Goal: Transaction & Acquisition: Purchase product/service

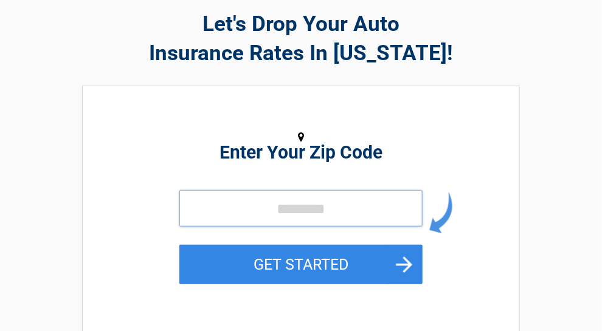
click at [260, 215] on input "tel" at bounding box center [300, 208] width 243 height 36
type input "*****"
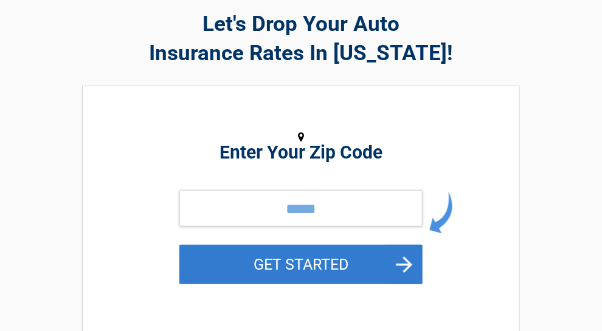
click at [298, 263] on button "GET STARTED" at bounding box center [300, 265] width 243 height 40
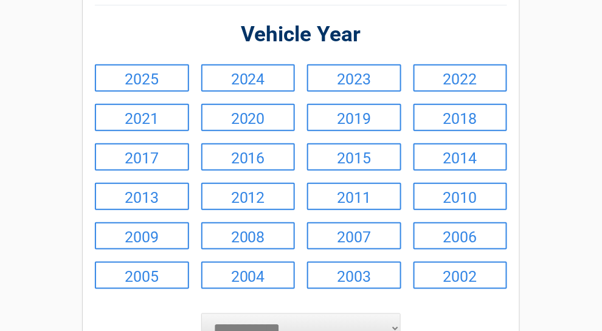
scroll to position [122, 0]
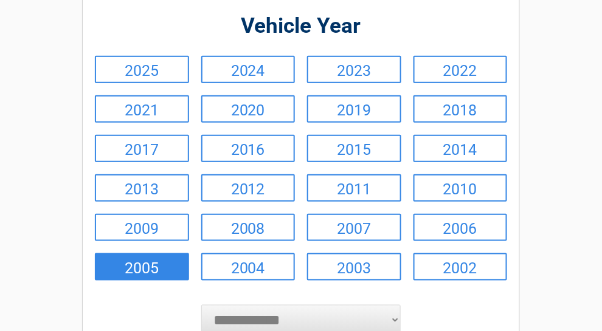
click at [166, 281] on link "2005" at bounding box center [142, 267] width 94 height 27
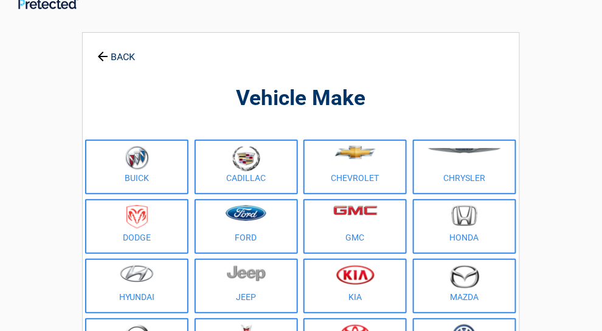
scroll to position [0, 0]
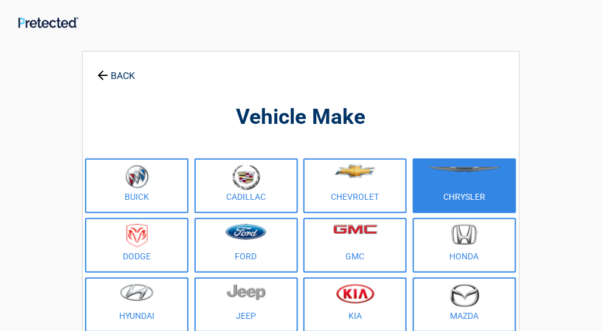
click at [450, 202] on link "Chrysler" at bounding box center [464, 186] width 103 height 55
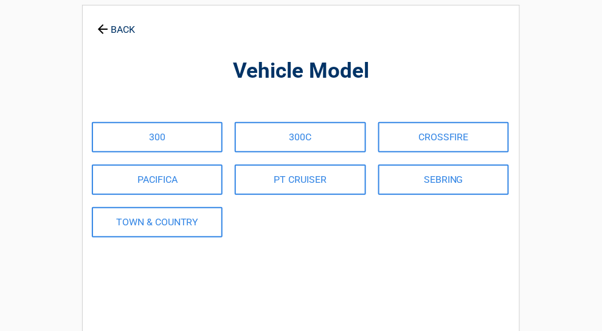
scroll to position [122, 0]
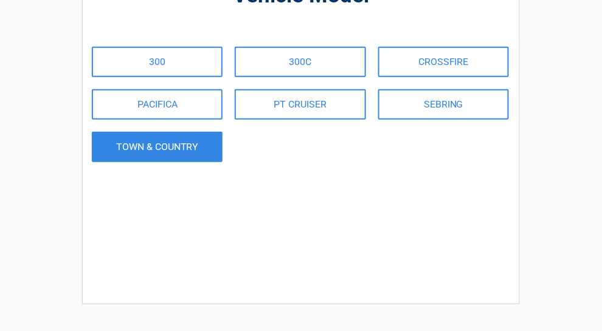
click at [167, 148] on link "TOWN & COUNTRY" at bounding box center [157, 147] width 131 height 30
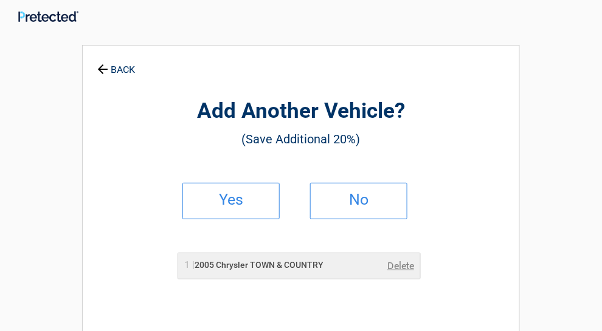
scroll to position [0, 0]
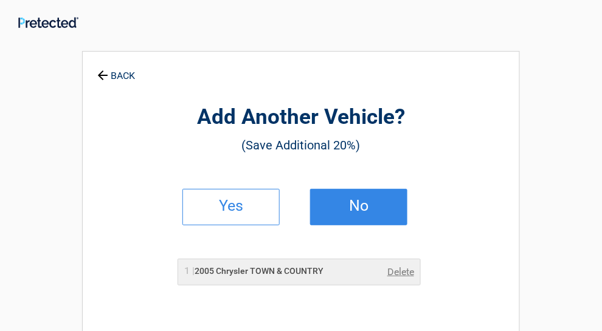
click at [354, 202] on h2 "No" at bounding box center [359, 206] width 72 height 9
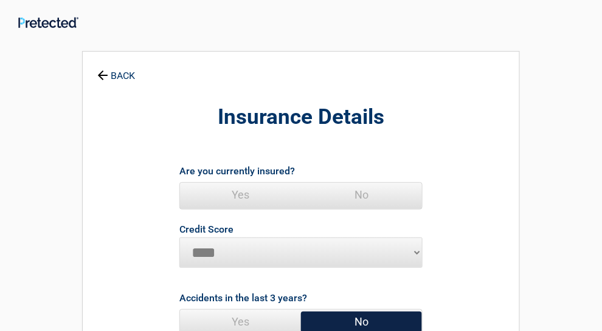
click at [223, 192] on span "Yes" at bounding box center [240, 195] width 121 height 24
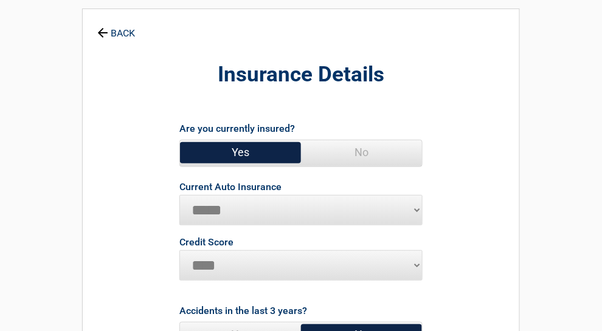
scroll to position [61, 0]
